Goal: Transaction & Acquisition: Purchase product/service

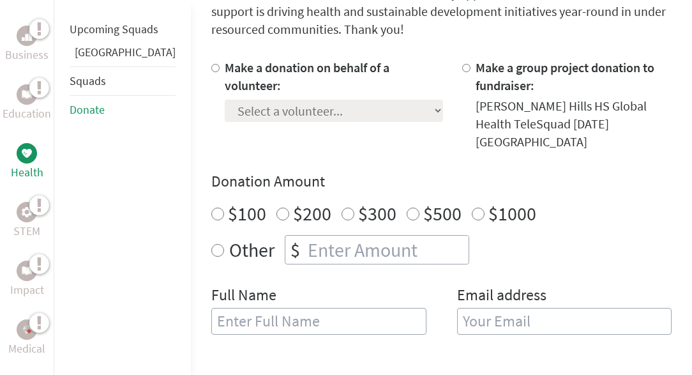
scroll to position [378, 0]
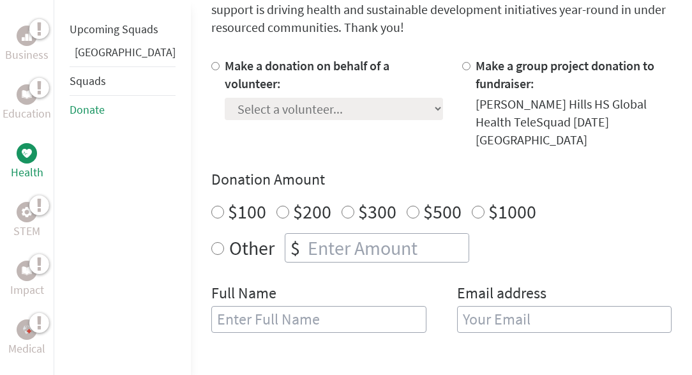
click at [75, 117] on link "Donate" at bounding box center [87, 109] width 35 height 15
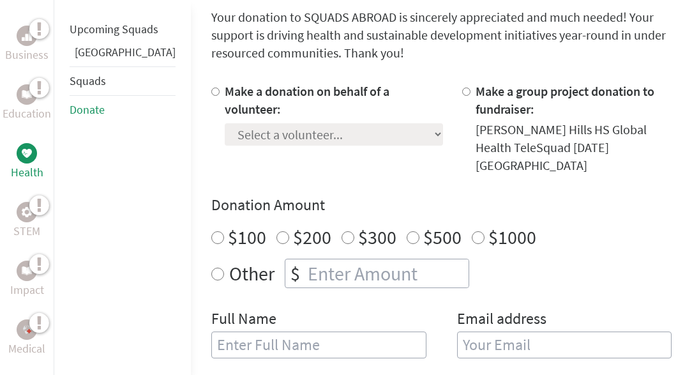
scroll to position [351, 0]
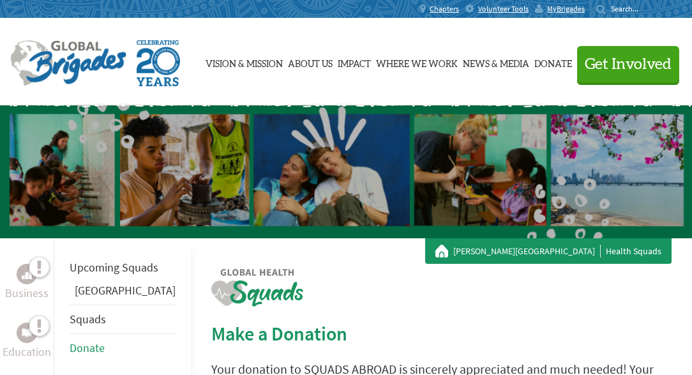
click at [92, 326] on link "Squads" at bounding box center [88, 319] width 36 height 15
